Goal: Task Accomplishment & Management: Complete application form

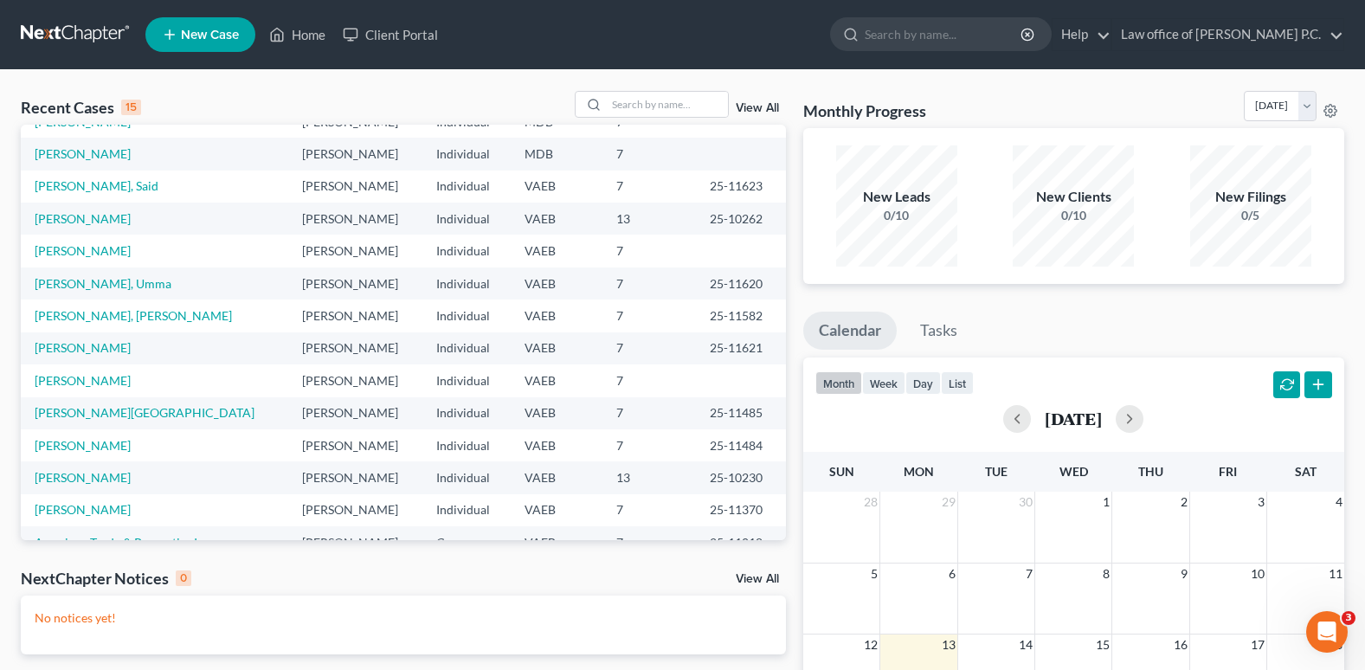
scroll to position [119, 0]
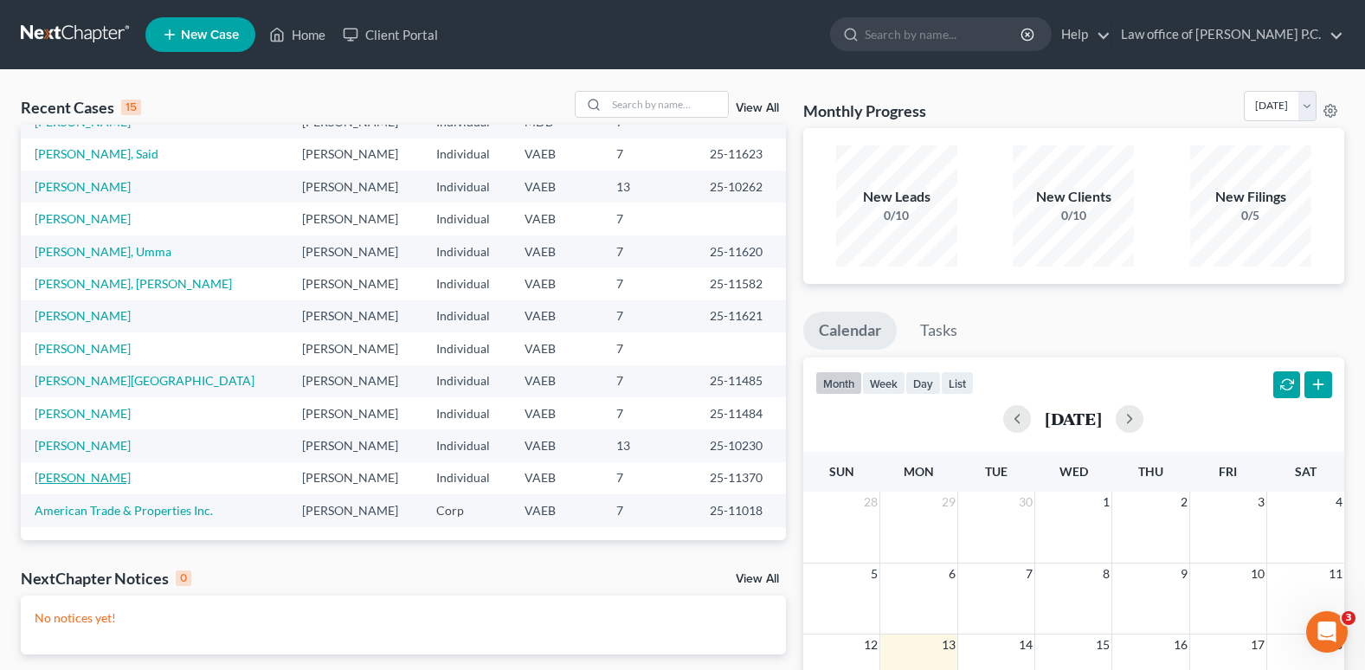
click at [93, 481] on link "[PERSON_NAME]" at bounding box center [83, 477] width 96 height 15
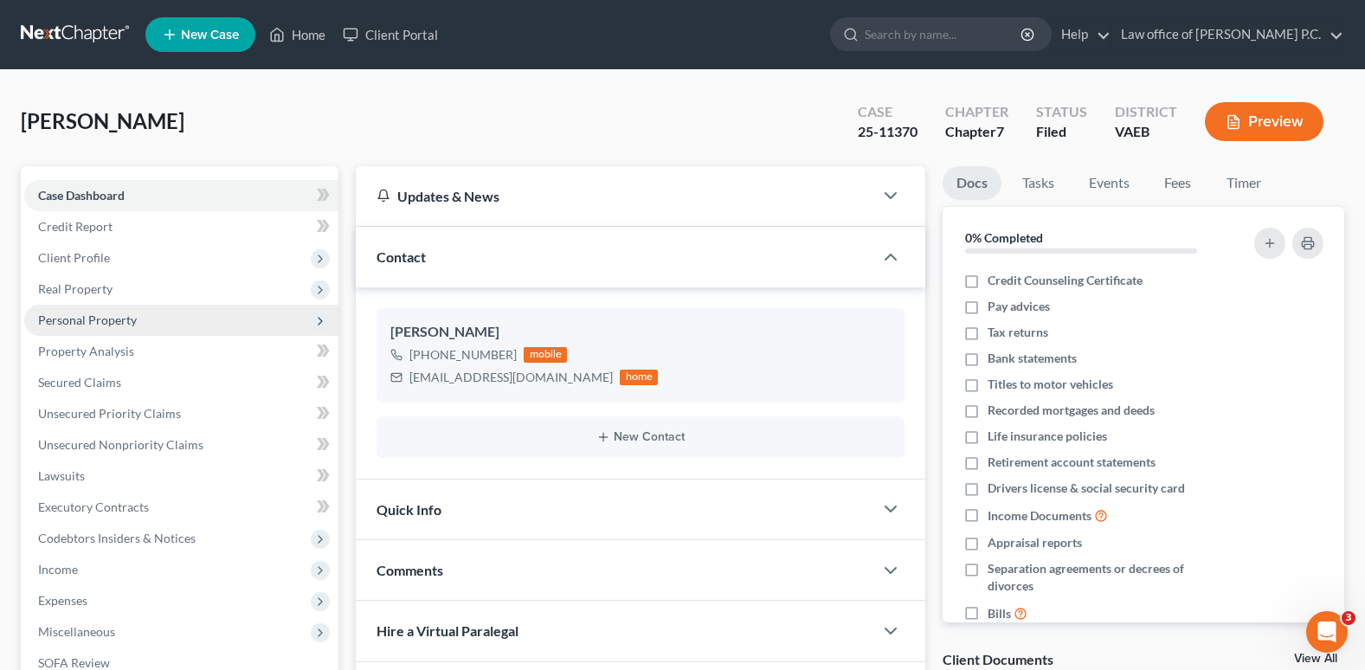
click at [74, 320] on span "Personal Property" at bounding box center [87, 319] width 99 height 15
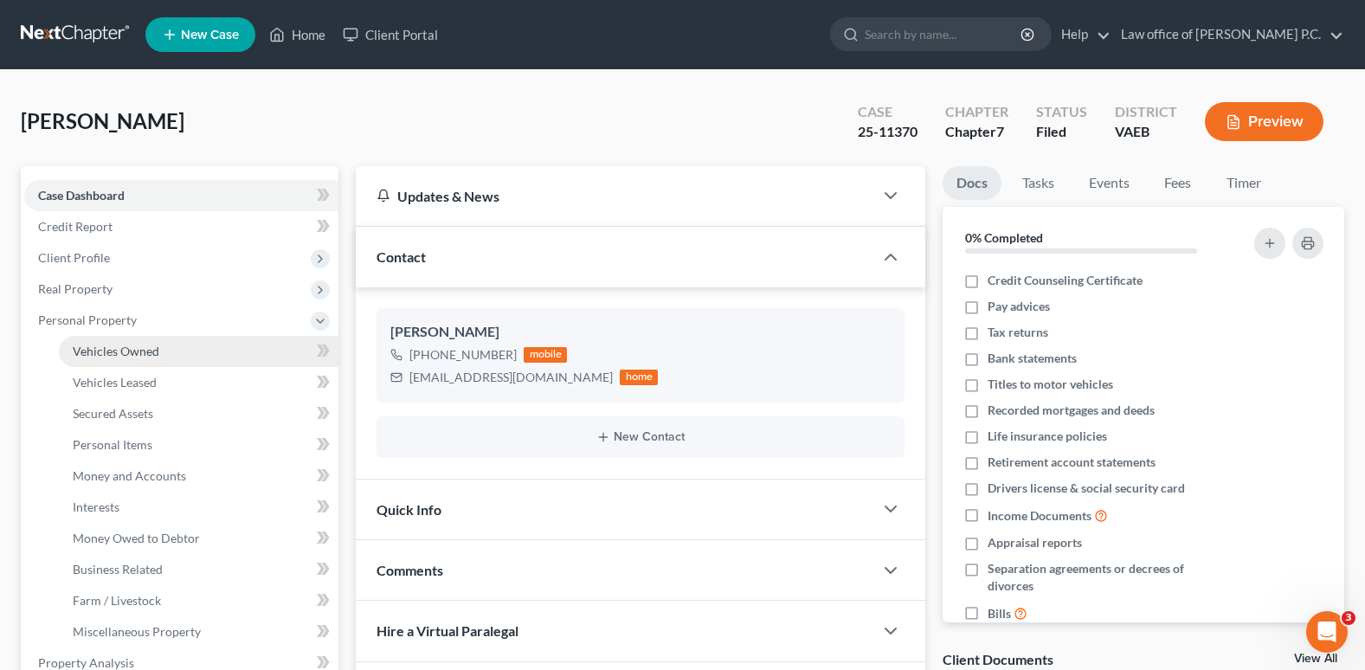
click at [91, 350] on span "Vehicles Owned" at bounding box center [116, 351] width 87 height 15
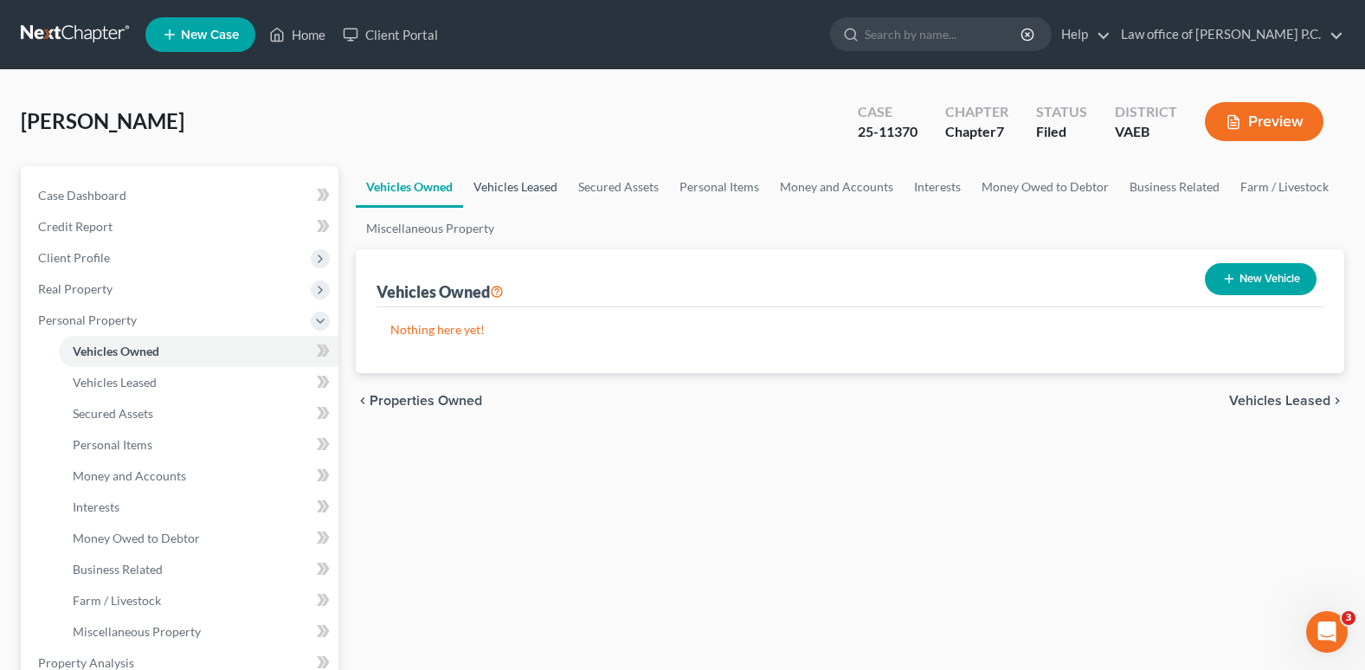
click at [518, 187] on link "Vehicles Leased" at bounding box center [515, 187] width 105 height 42
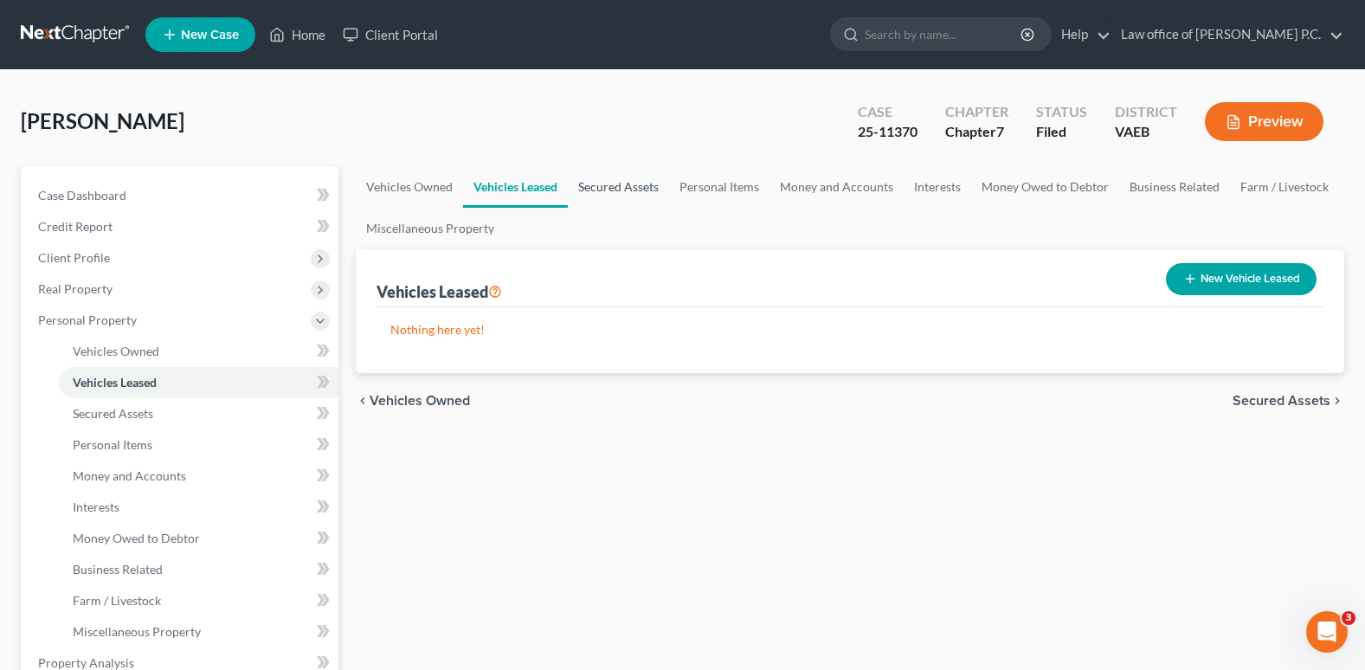
click at [605, 185] on link "Secured Assets" at bounding box center [618, 187] width 101 height 42
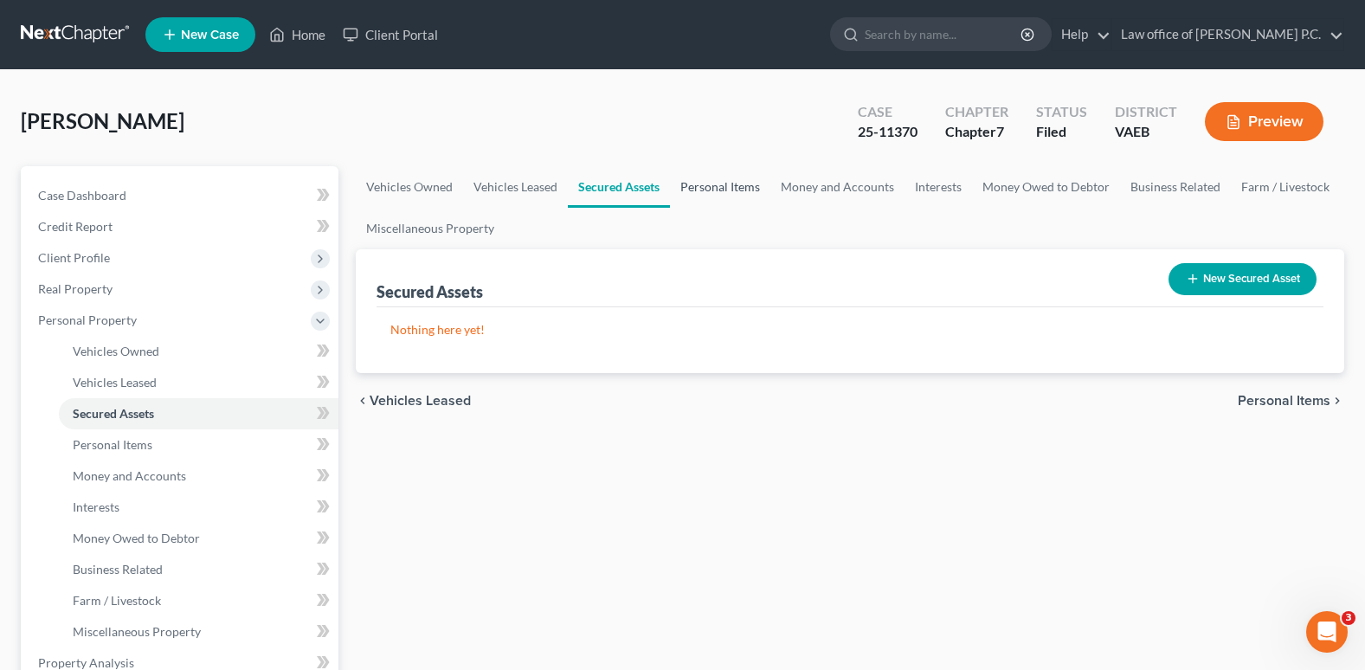
click at [702, 185] on link "Personal Items" at bounding box center [720, 187] width 100 height 42
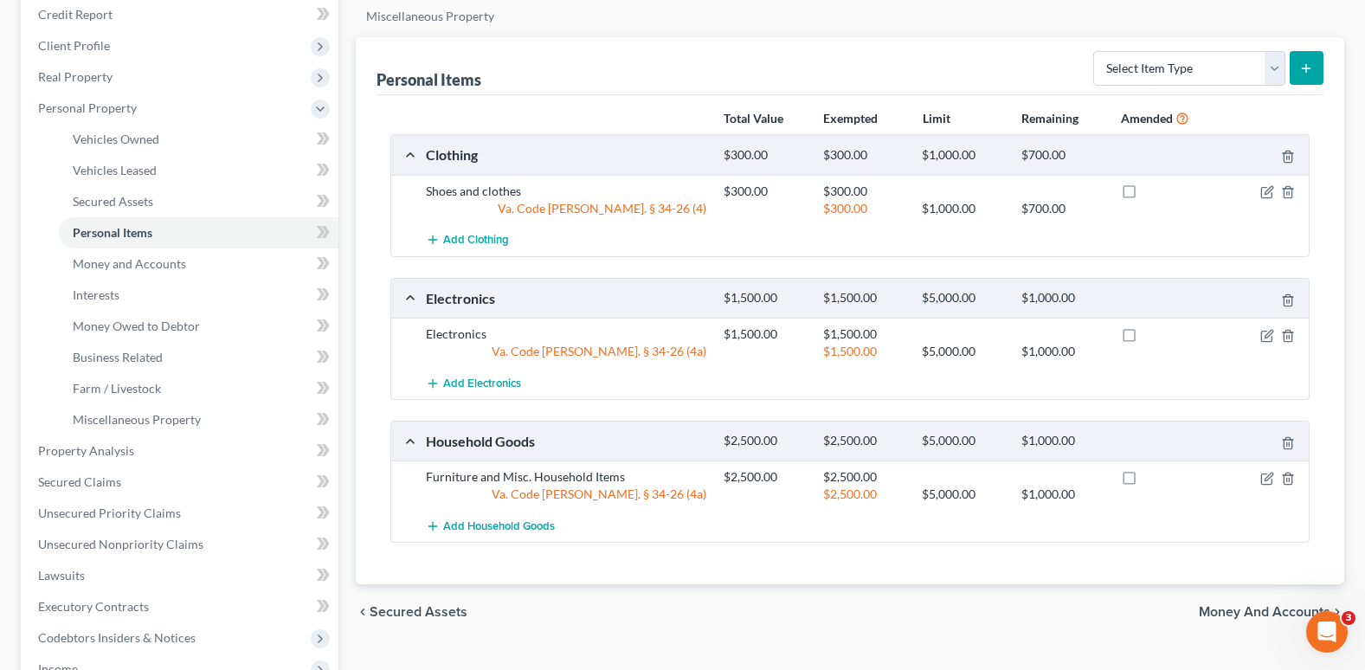
scroll to position [173, 0]
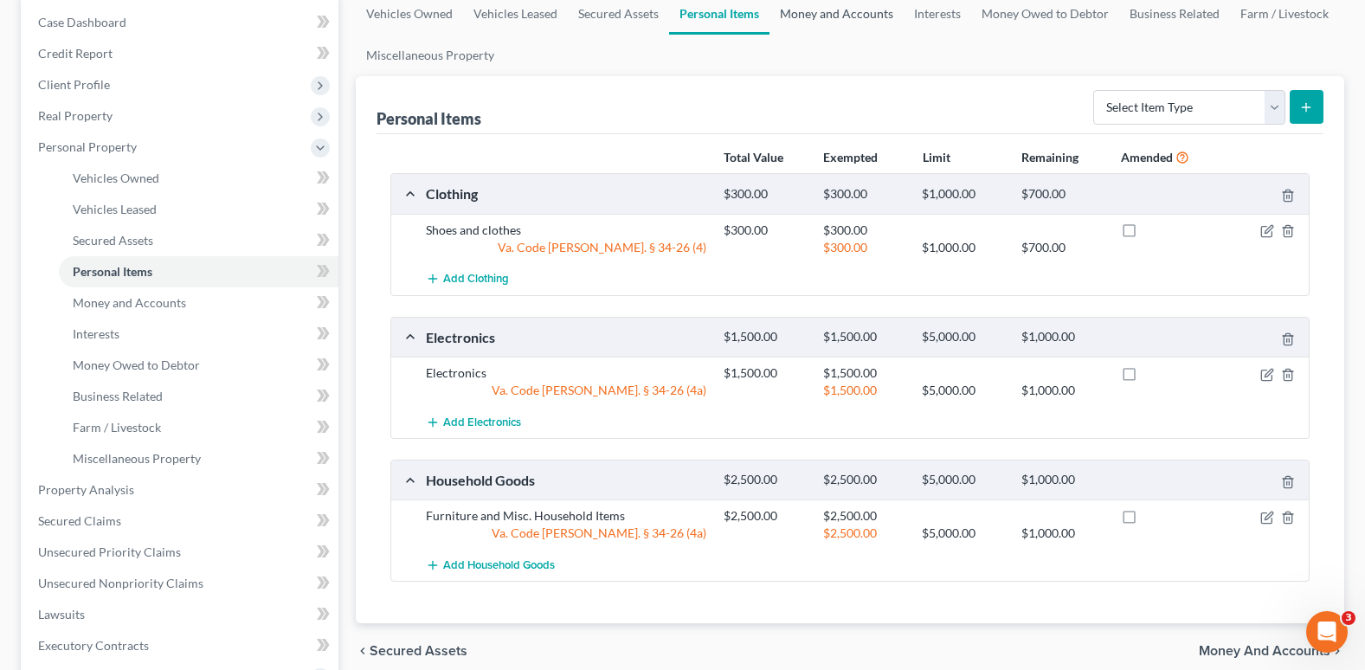
click at [842, 16] on link "Money and Accounts" at bounding box center [836, 14] width 134 height 42
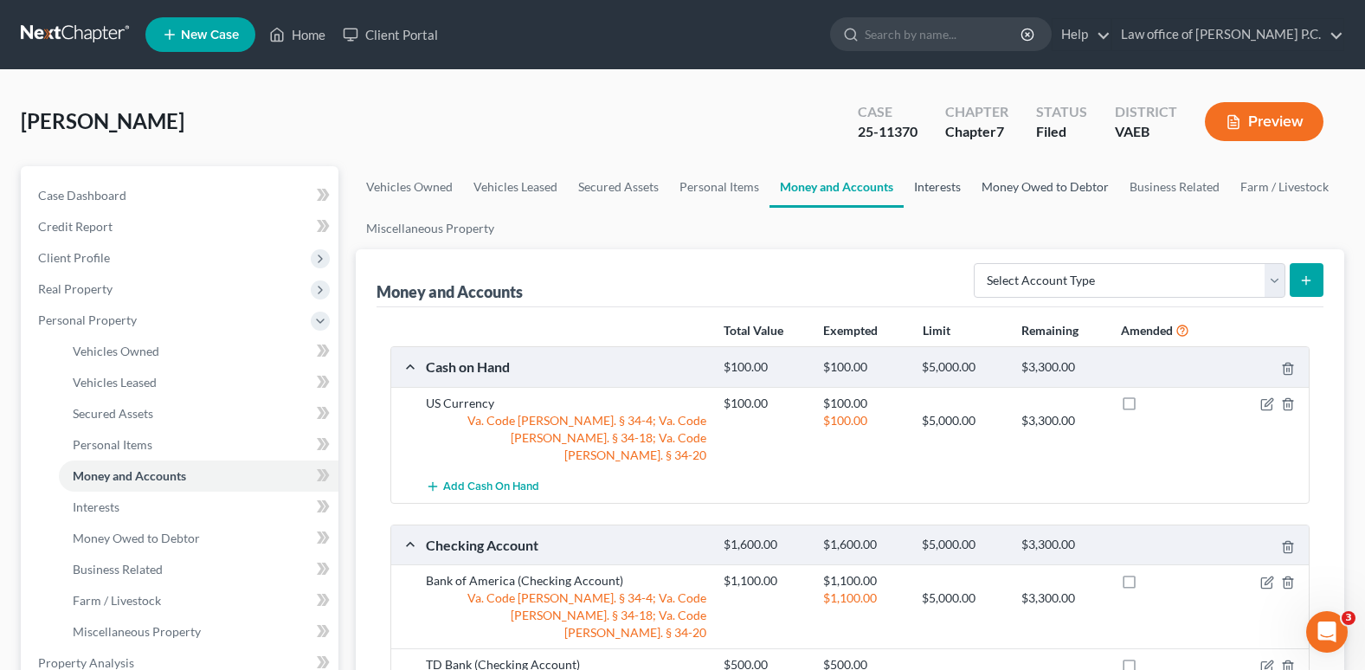
drag, startPoint x: 922, startPoint y: 184, endPoint x: 980, endPoint y: 192, distance: 57.6
click at [922, 184] on link "Interests" at bounding box center [936, 187] width 67 height 42
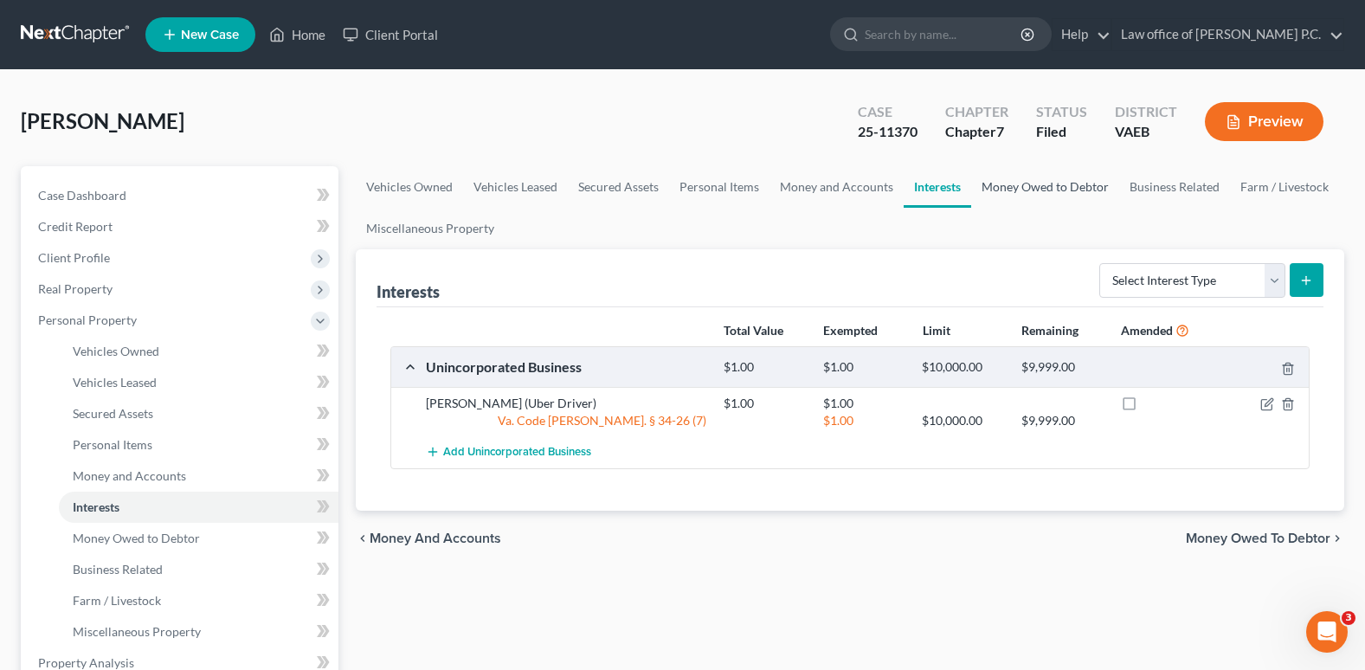
click at [1036, 186] on link "Money Owed to Debtor" at bounding box center [1045, 187] width 148 height 42
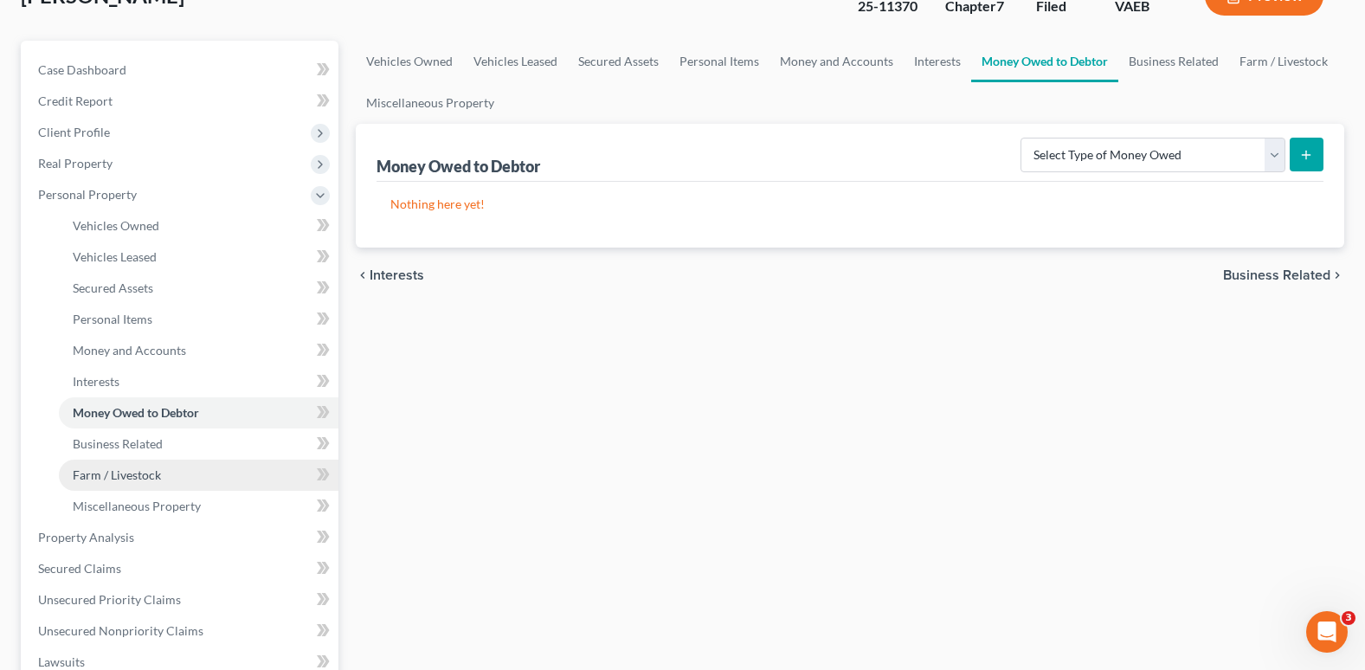
scroll to position [87, 0]
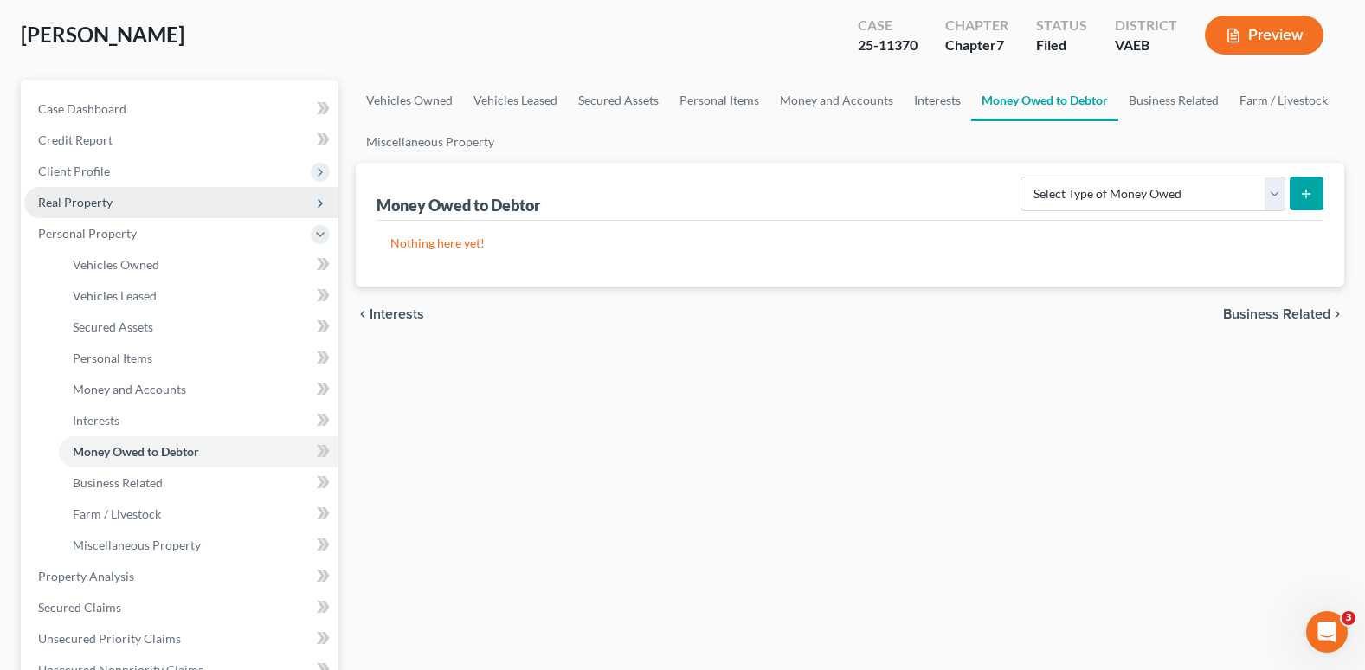
click at [87, 202] on span "Real Property" at bounding box center [75, 202] width 74 height 15
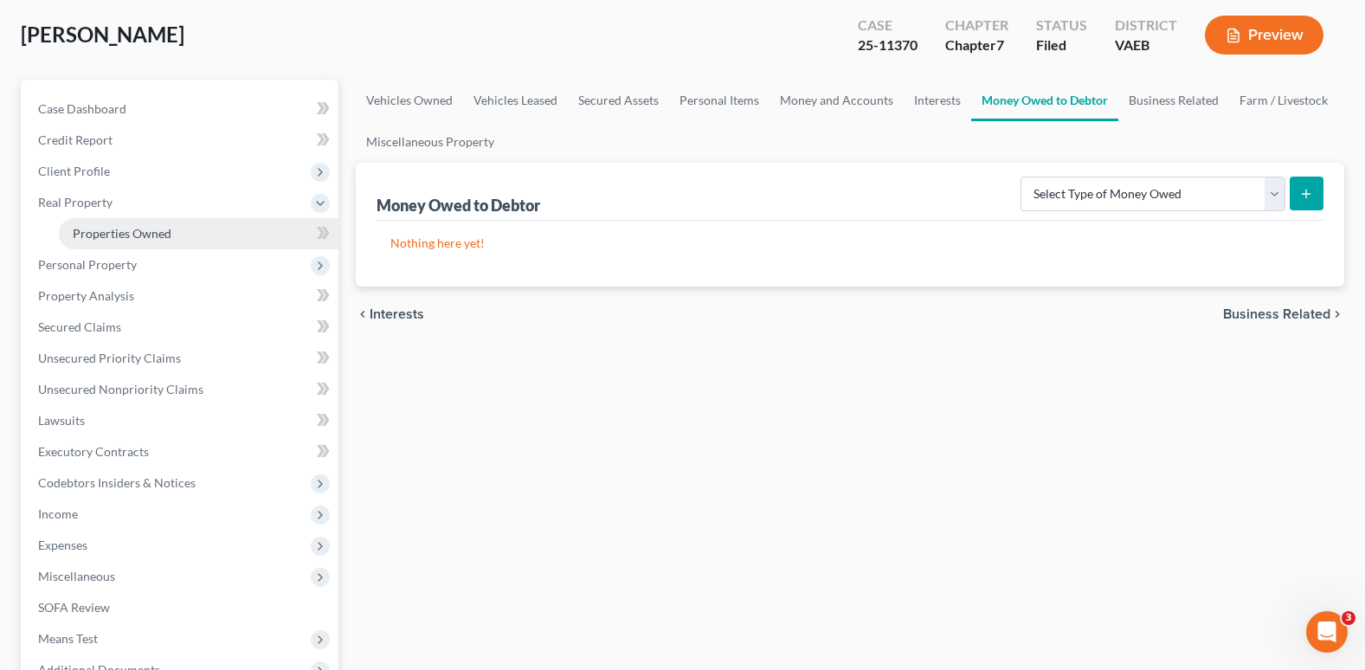
click at [97, 232] on span "Properties Owned" at bounding box center [122, 233] width 99 height 15
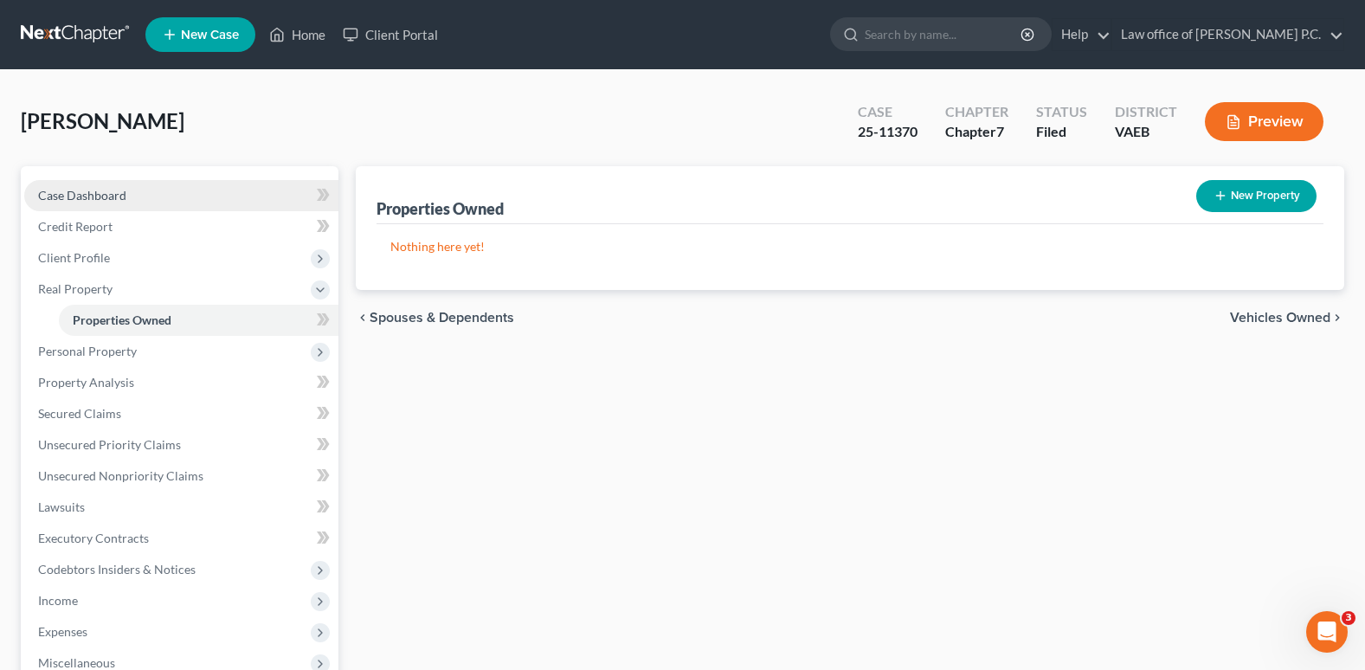
click at [102, 196] on span "Case Dashboard" at bounding box center [82, 195] width 88 height 15
